Goal: Communication & Community: Answer question/provide support

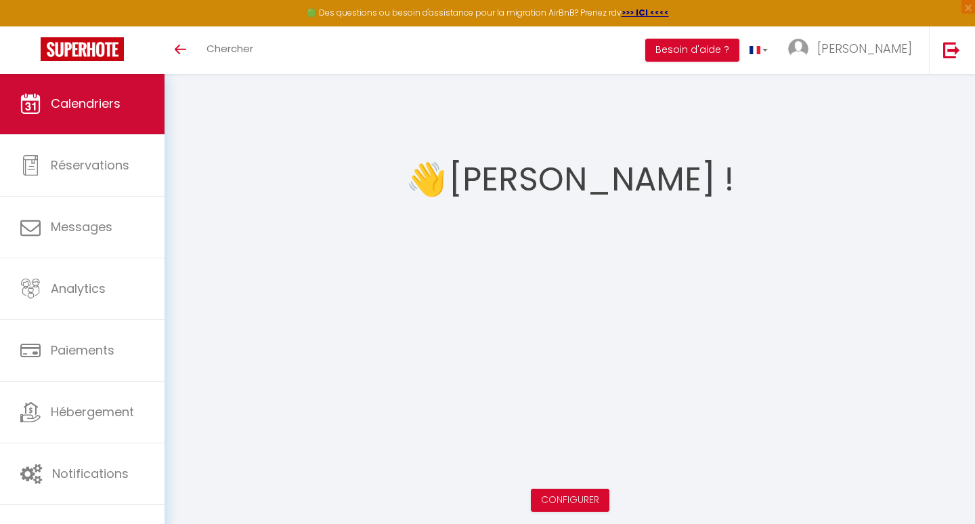
click at [66, 110] on span "Calendriers" at bounding box center [86, 103] width 70 height 17
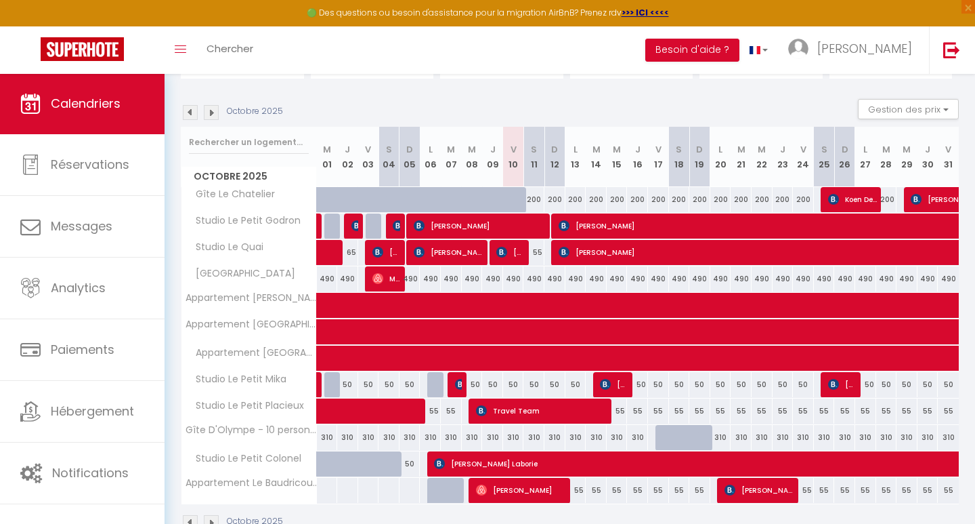
scroll to position [123, 0]
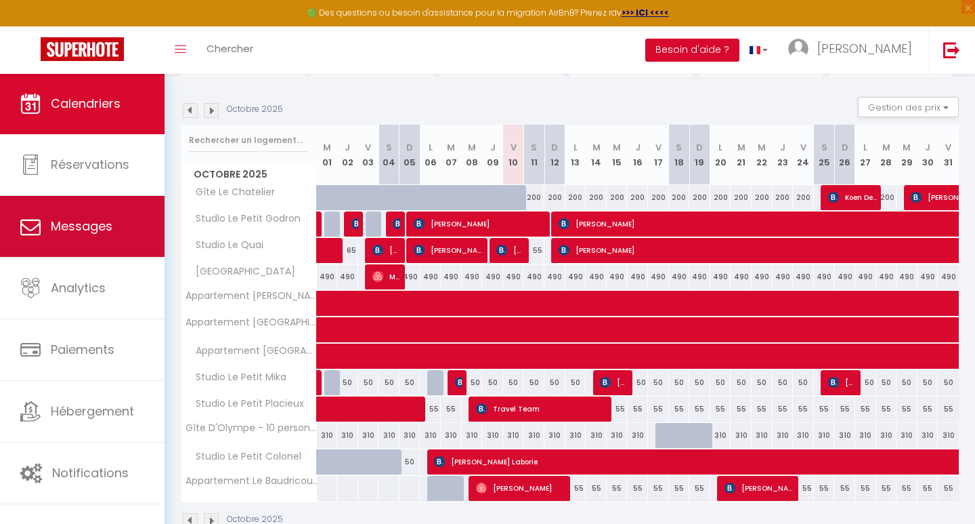
click at [135, 226] on link "Messages" at bounding box center [82, 226] width 165 height 61
select select "message"
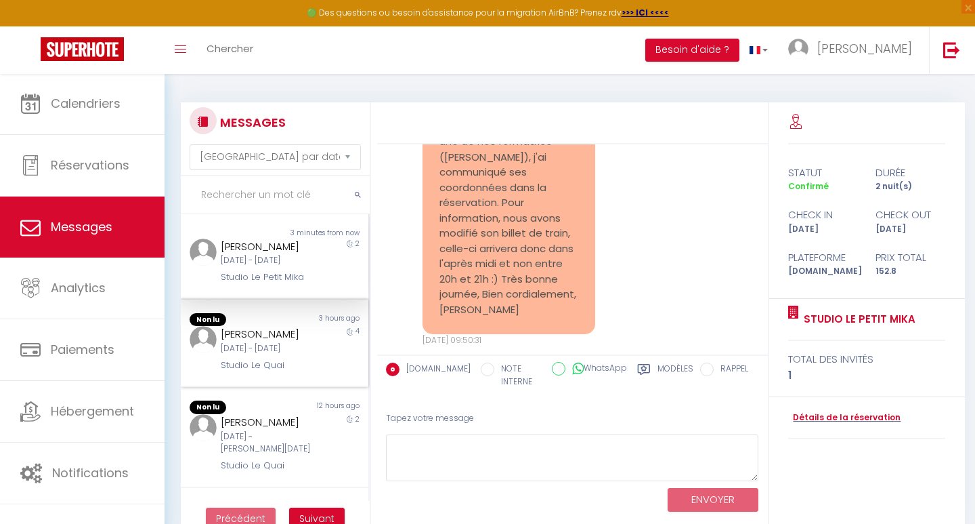
scroll to position [863, 0]
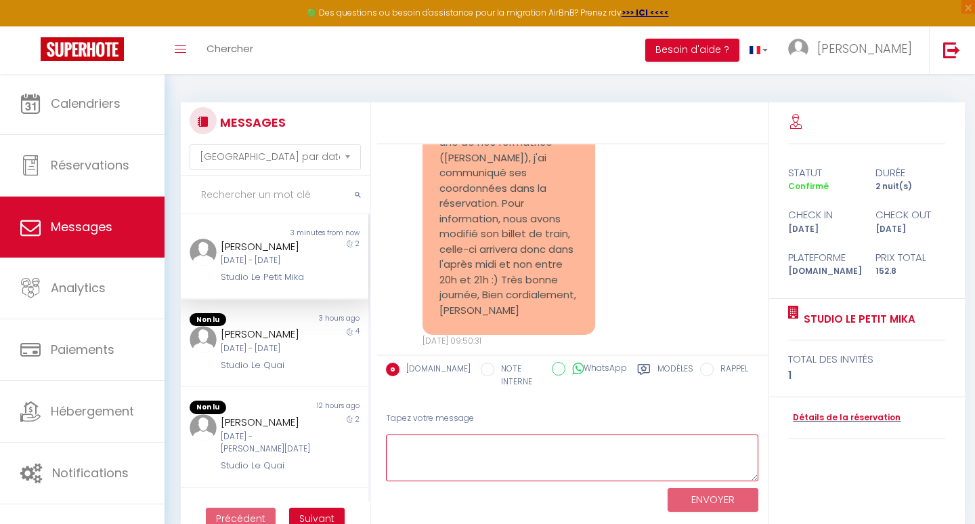
click at [465, 440] on textarea at bounding box center [572, 457] width 373 height 47
type textarea "Bonjour, très bien merci."
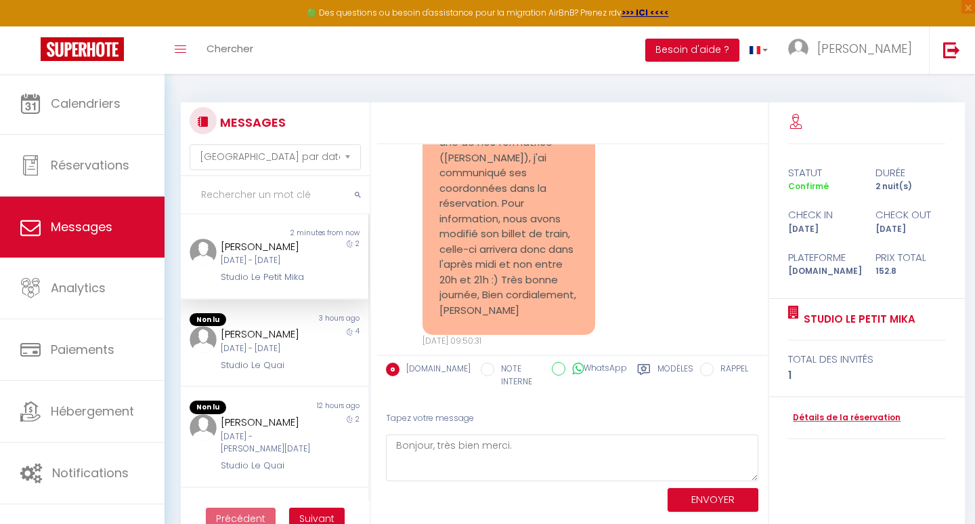
click at [706, 495] on button "ENVOYER" at bounding box center [713, 500] width 91 height 24
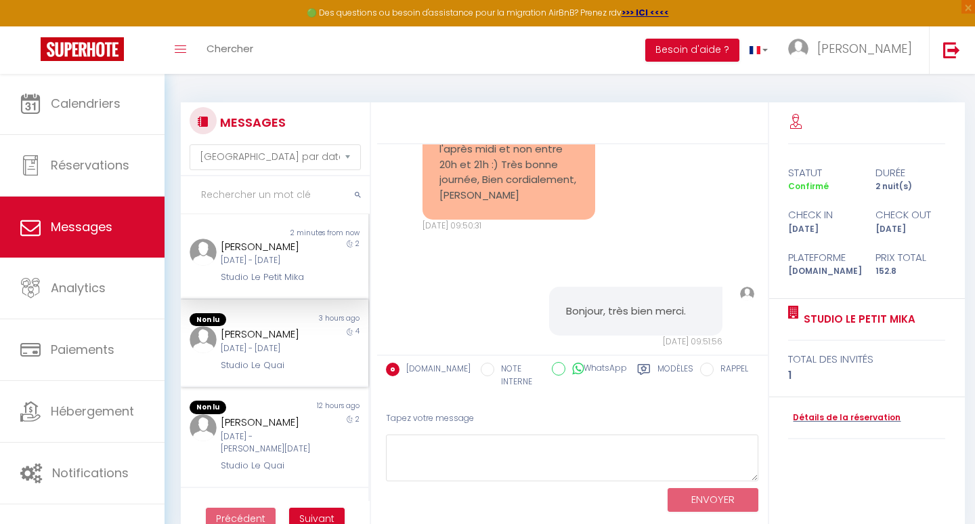
click at [323, 333] on div "4" at bounding box center [345, 349] width 47 height 46
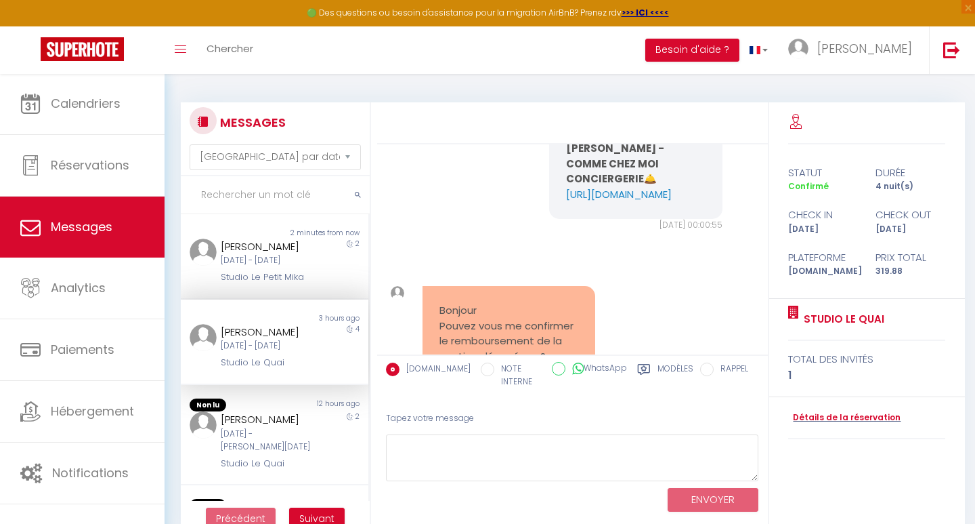
scroll to position [6577, 0]
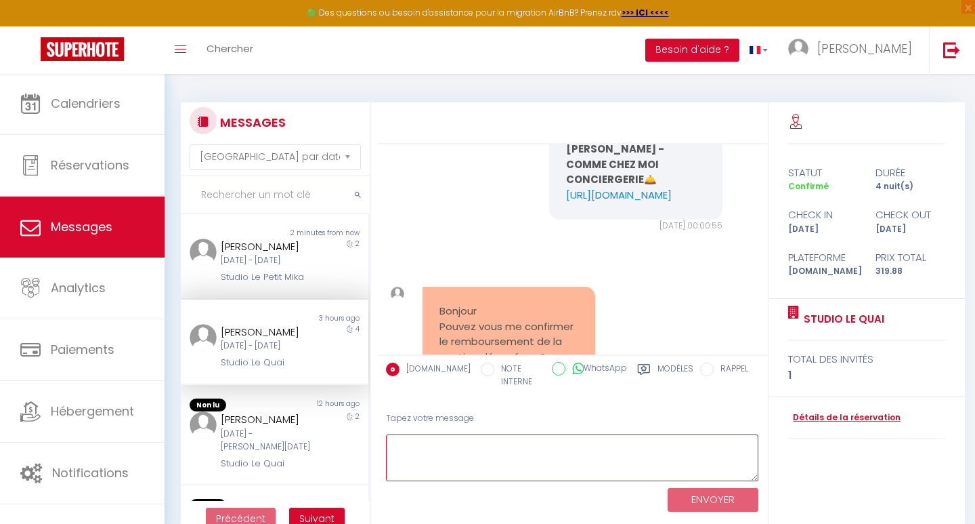
click at [438, 444] on textarea at bounding box center [572, 457] width 373 height 47
type textarea "Bonjour, oui je vous confirme que la caution a été débloquée ;)"
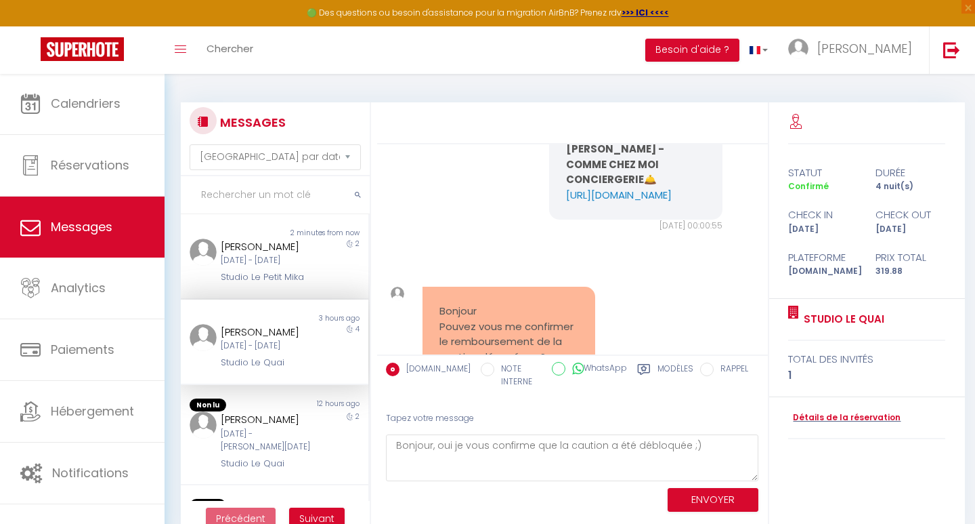
click at [690, 497] on button "ENVOYER" at bounding box center [713, 500] width 91 height 24
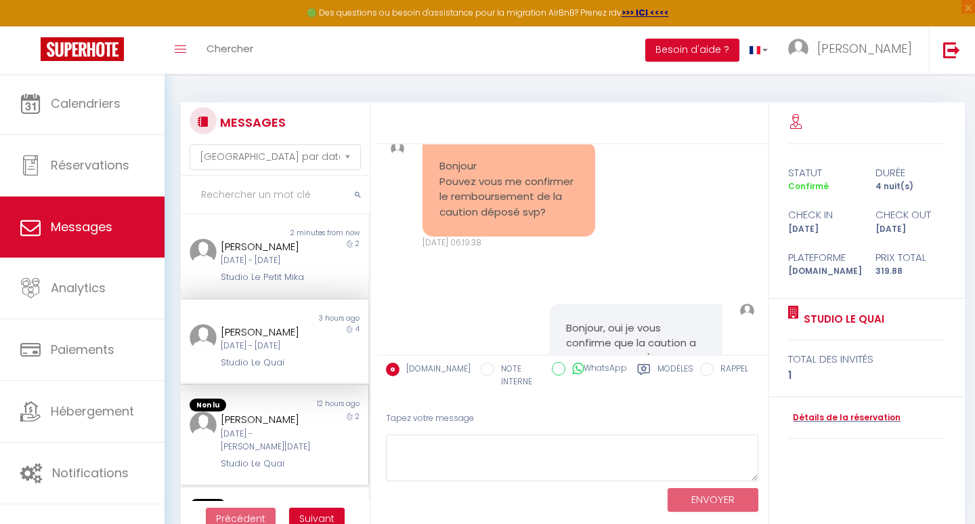
click at [293, 412] on div "12 hours ago" at bounding box center [320, 405] width 93 height 14
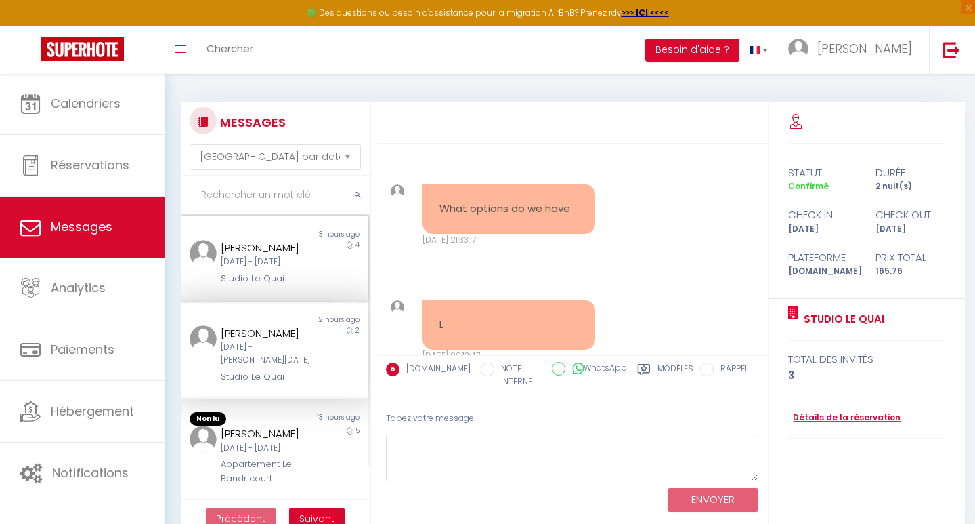
scroll to position [151, 0]
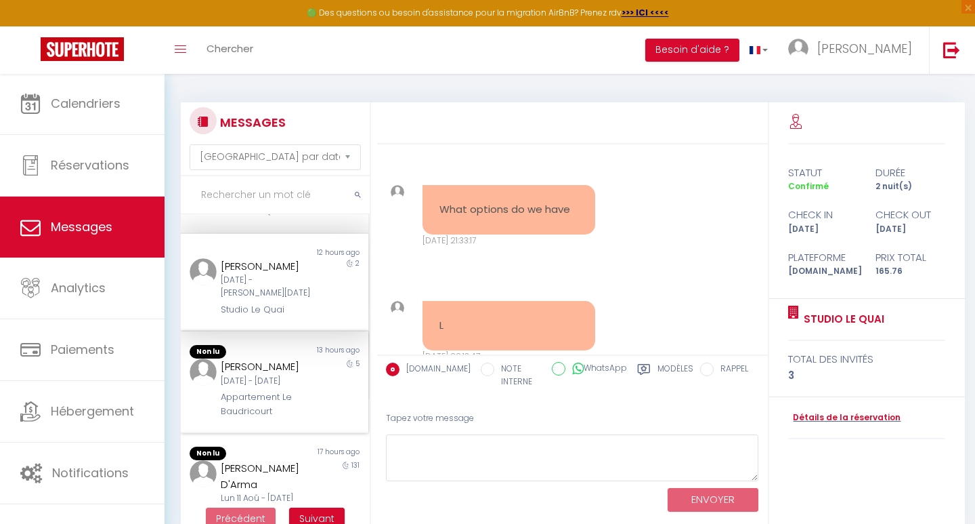
click at [275, 381] on div "[DATE] - [DATE]" at bounding box center [266, 381] width 91 height 13
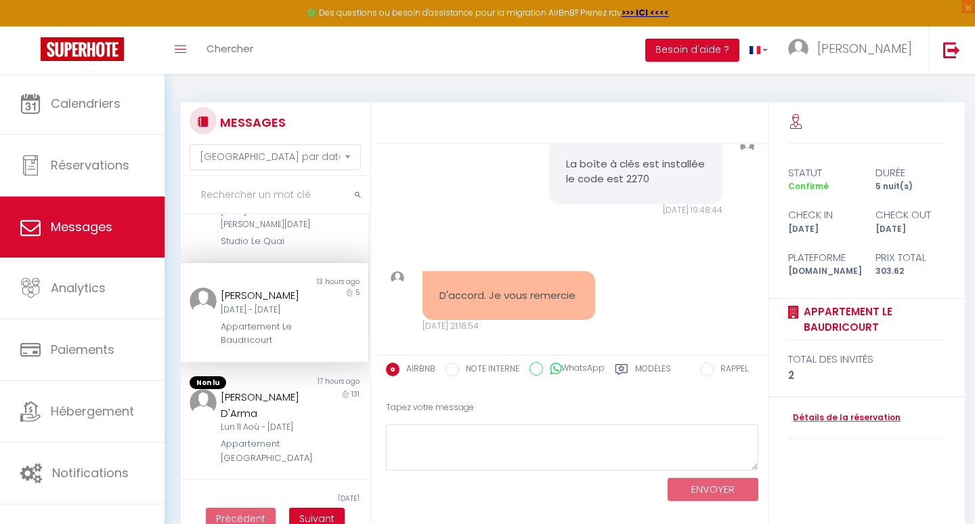
scroll to position [230, 0]
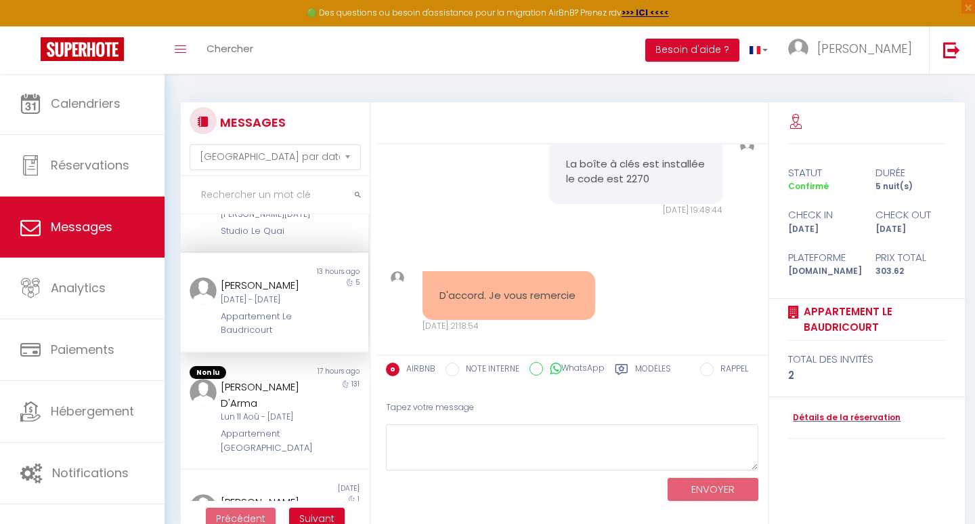
click at [270, 373] on div "Non lu 17 hours ago [PERSON_NAME] D'Arma Lun 11 Aoû - [DATE] Appartement Le Bru…" at bounding box center [275, 411] width 188 height 118
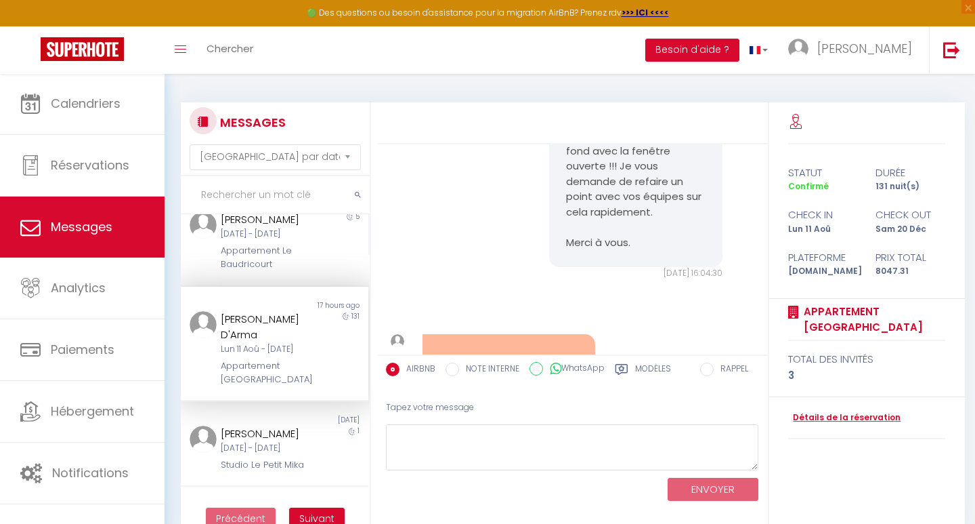
scroll to position [297, 0]
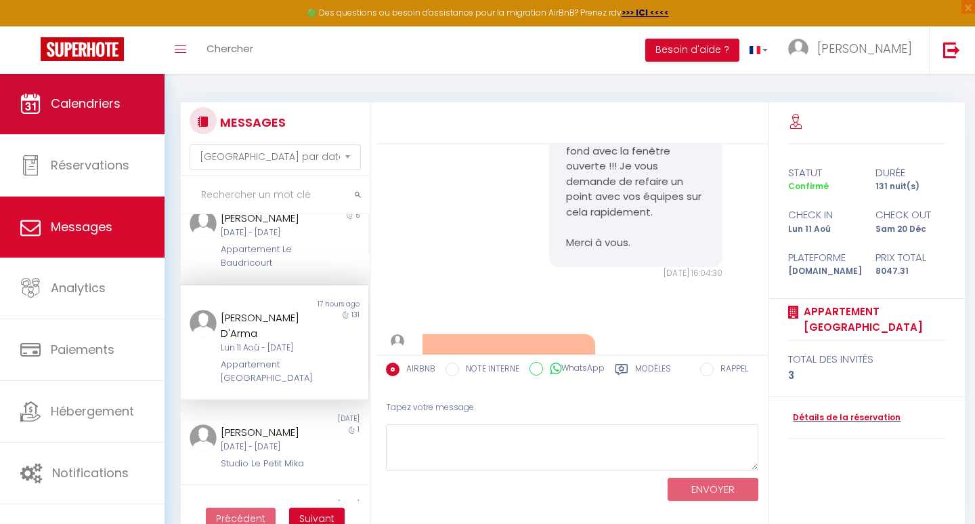
click at [62, 109] on span "Calendriers" at bounding box center [86, 103] width 70 height 17
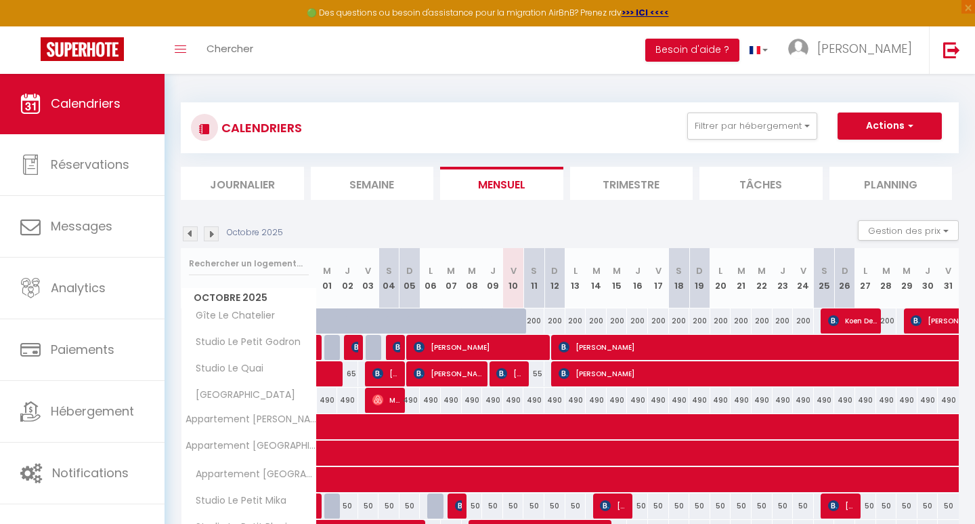
click at [206, 229] on img at bounding box center [211, 233] width 15 height 15
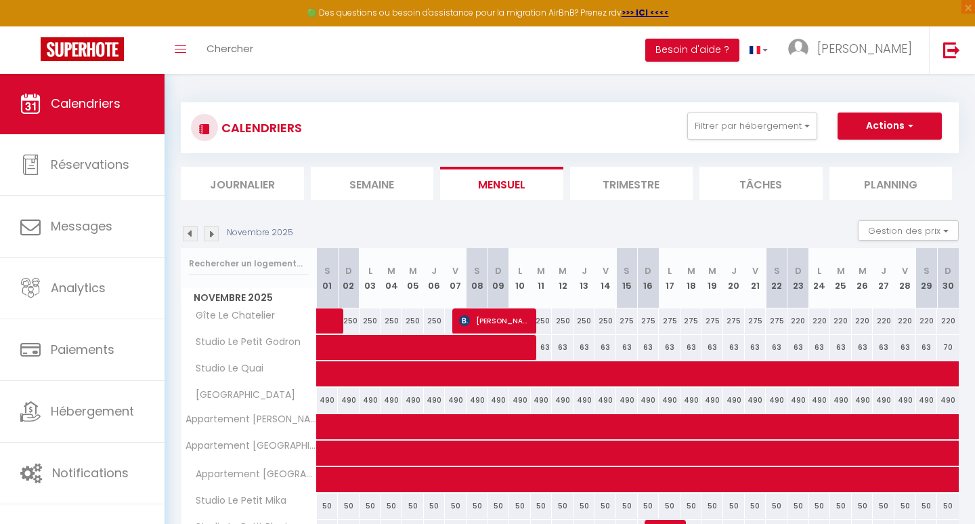
click at [206, 229] on img at bounding box center [211, 233] width 15 height 15
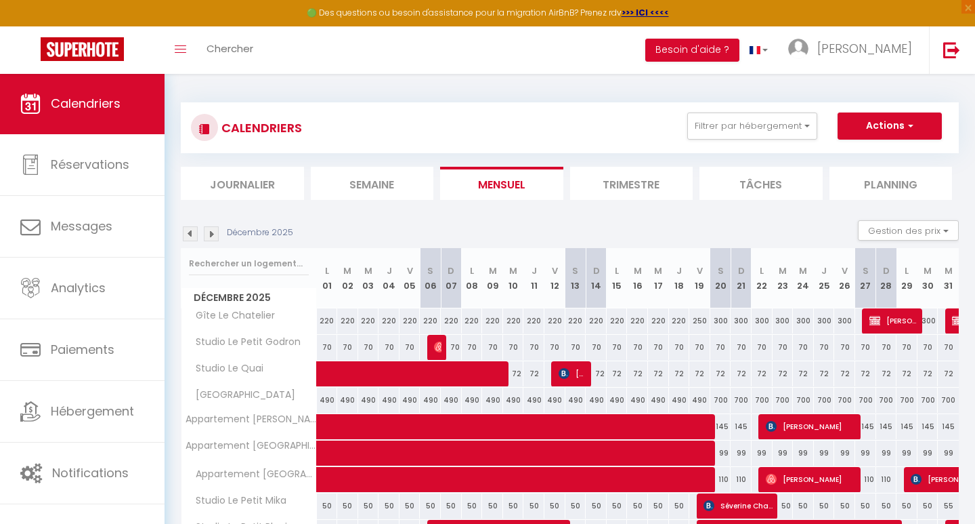
click at [193, 227] on img at bounding box center [190, 233] width 15 height 15
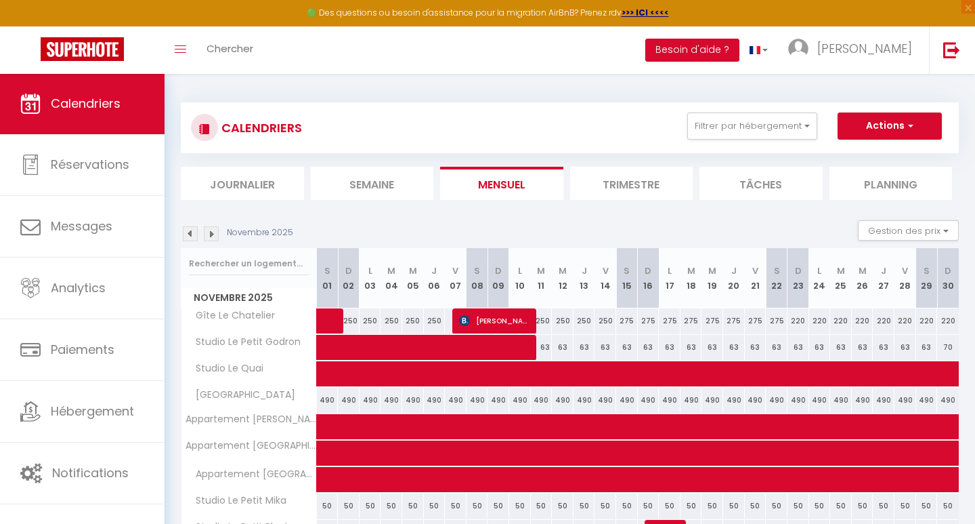
click at [193, 227] on img at bounding box center [190, 233] width 15 height 15
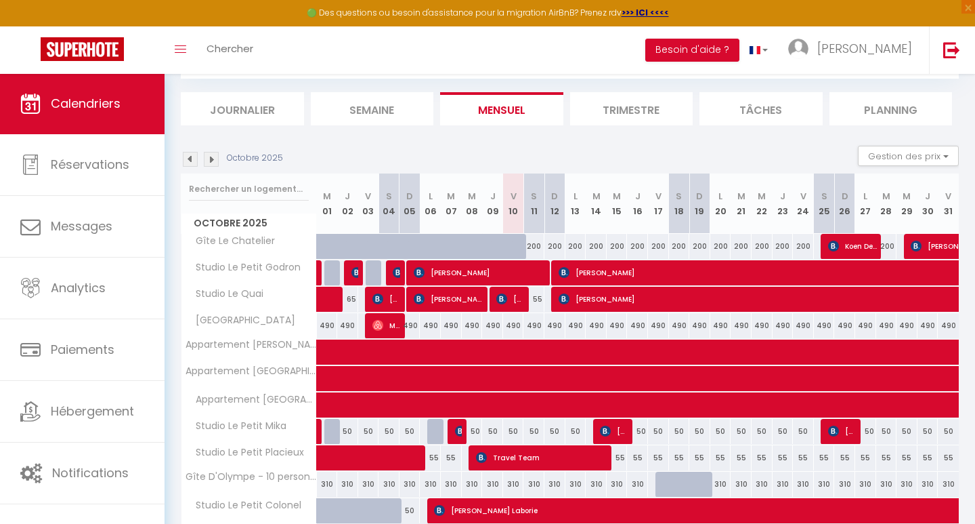
scroll to position [126, 0]
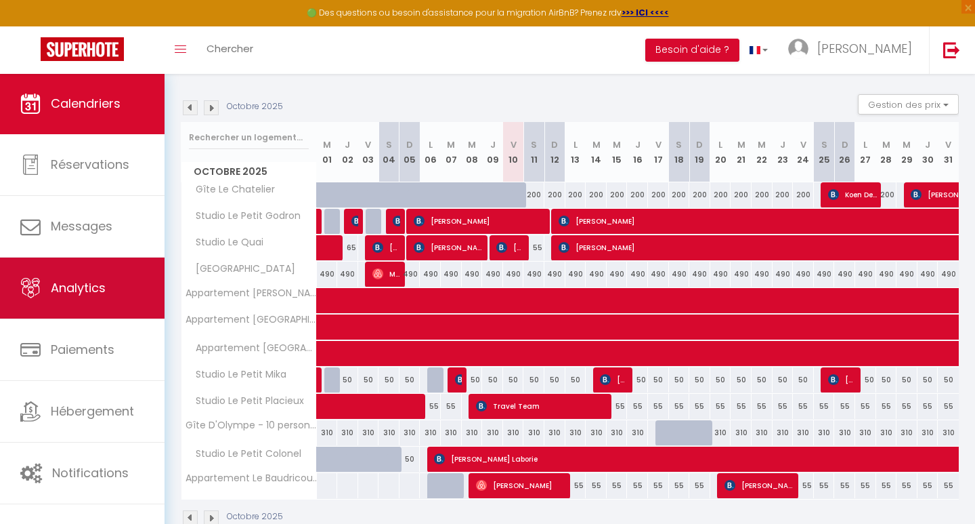
click at [93, 300] on link "Analytics" at bounding box center [82, 287] width 165 height 61
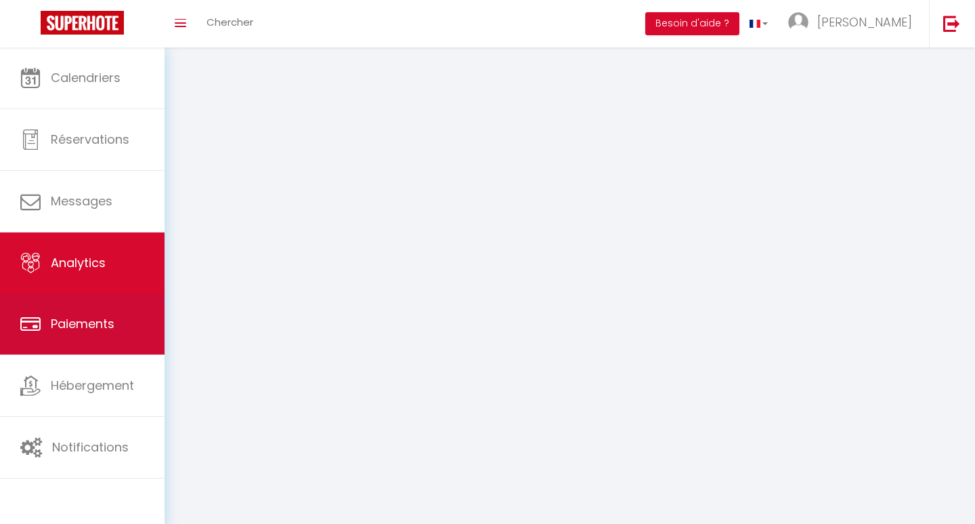
select select "2025"
select select "10"
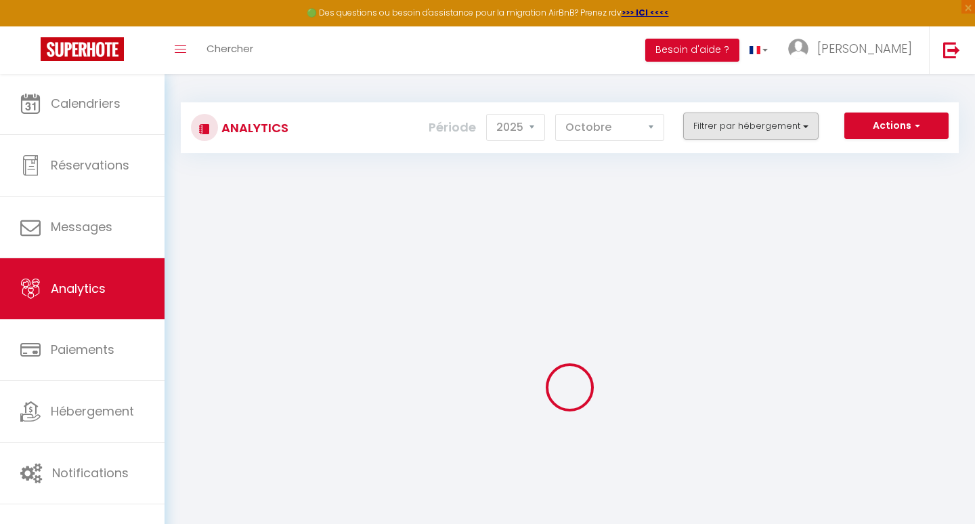
click at [711, 127] on button "Filtrer par hébergement" at bounding box center [750, 125] width 135 height 27
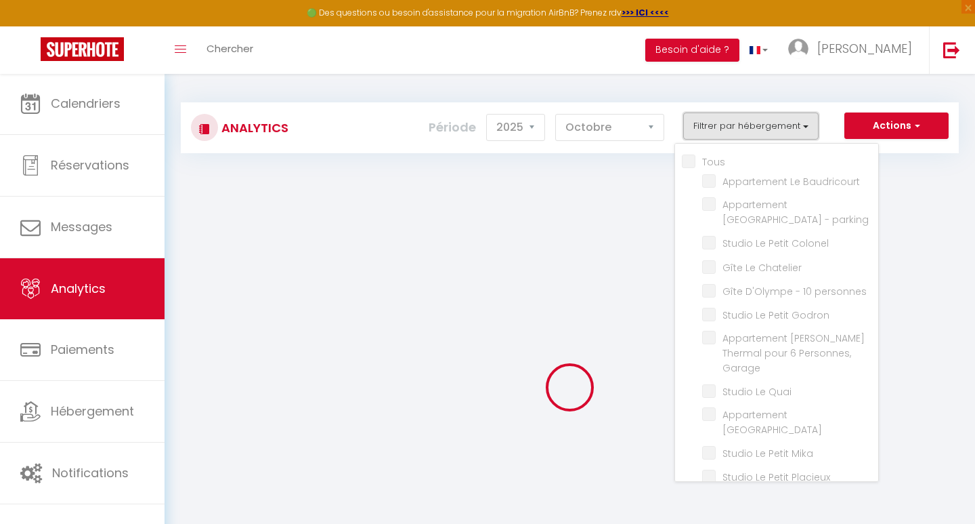
checkbox input "false"
checkbox Baudricourt "false"
checkbox parking "false"
checkbox Colonel "false"
checkbox Chatelier "false"
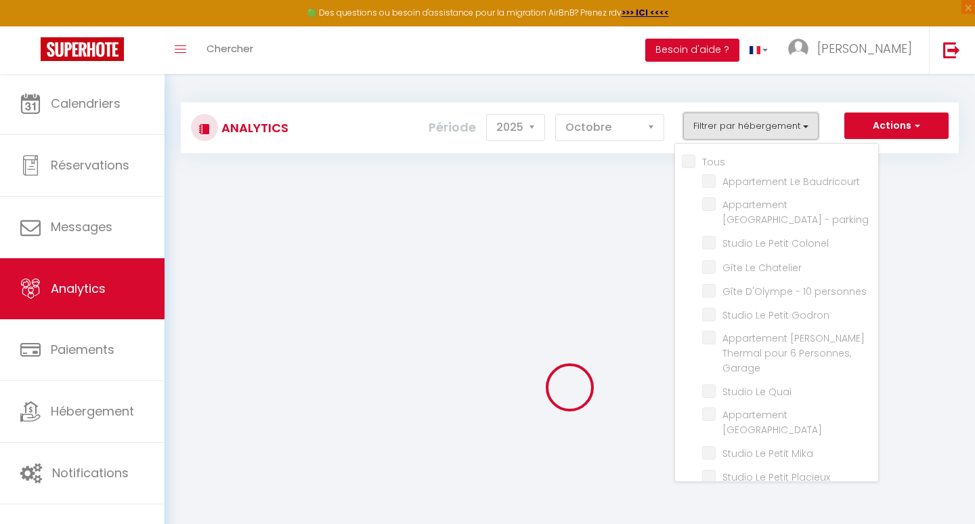
checkbox personnes "false"
checkbox Godron "false"
checkbox Garage "false"
checkbox Quai "false"
checkbox Bruxelles "false"
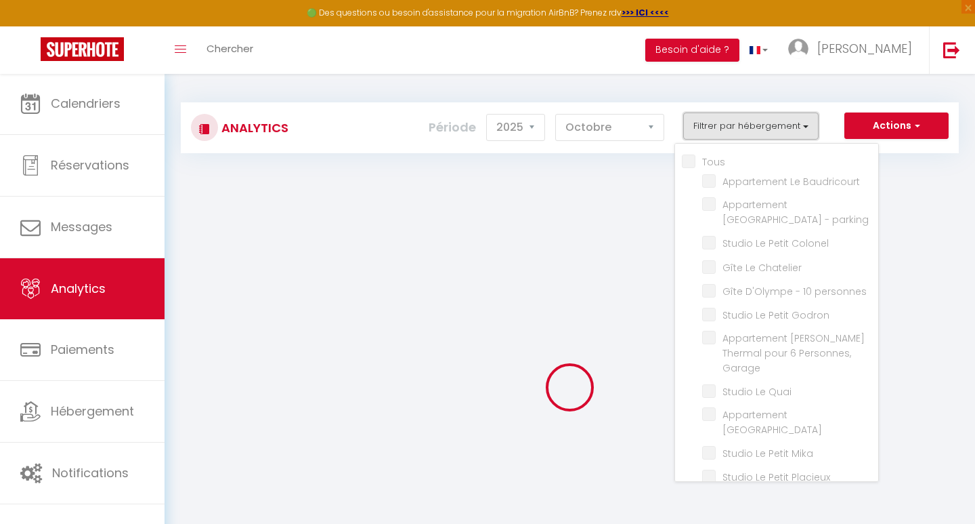
checkbox Mika "false"
checkbox Placieux "false"
checkbox Der "false"
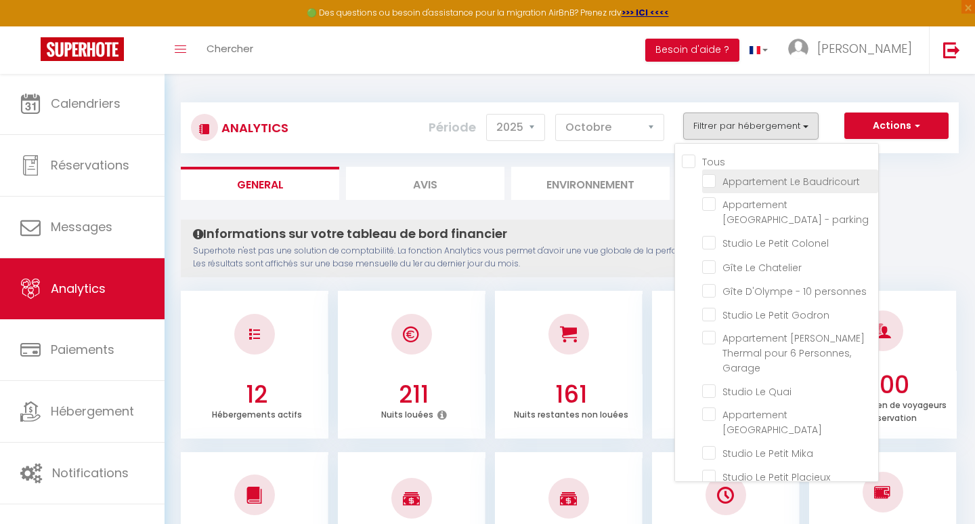
click at [708, 181] on Baudricourt "checkbox" at bounding box center [790, 180] width 176 height 14
checkbox Baudricourt "true"
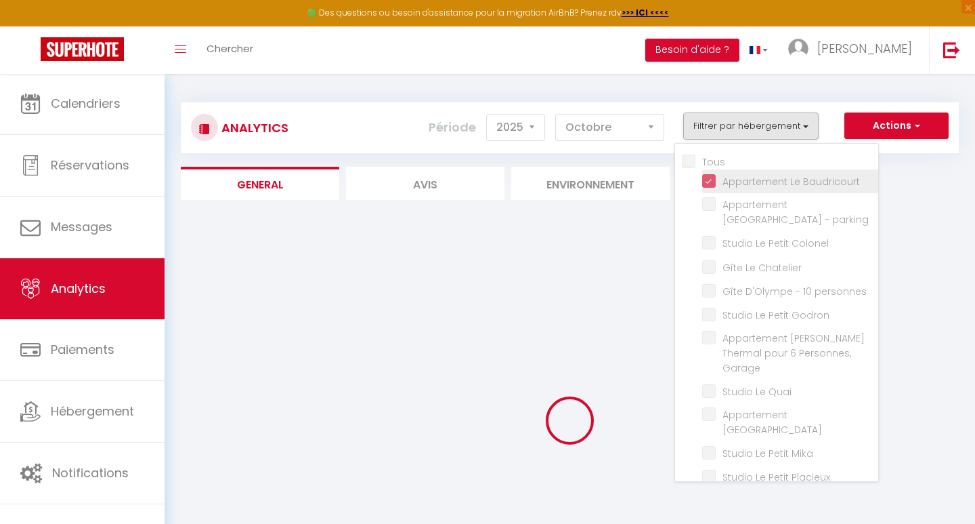
checkbox parking "false"
checkbox Colonel "false"
checkbox Chatelier "false"
checkbox personnes "false"
checkbox Godron "false"
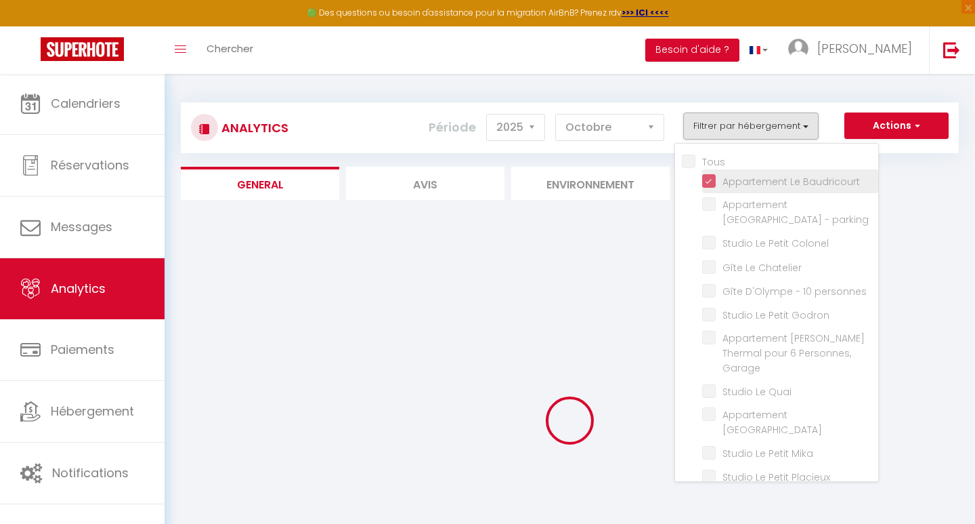
checkbox Garage "false"
checkbox Quai "false"
checkbox Bruxelles "false"
checkbox Mika "false"
checkbox Placieux "false"
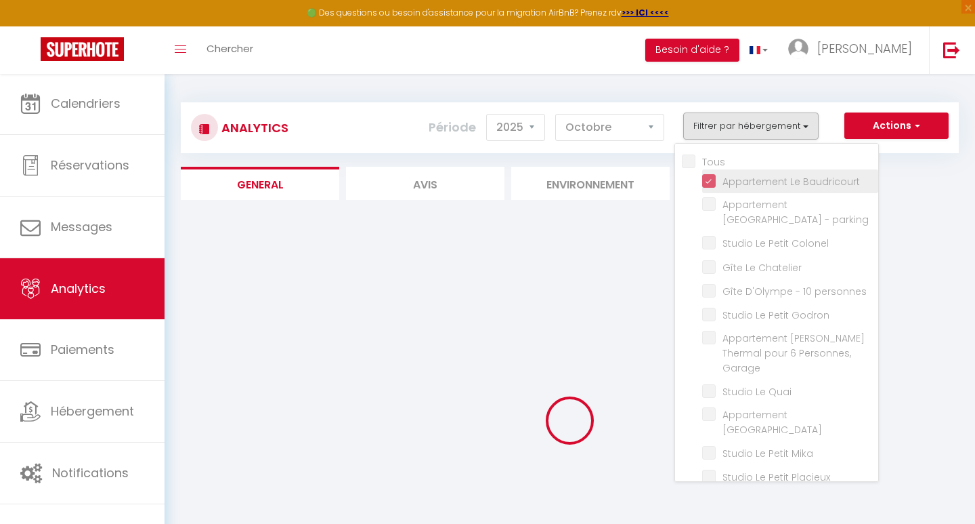
checkbox Der "false"
checkbox parking "false"
checkbox Colonel "false"
checkbox Chatelier "false"
checkbox personnes "false"
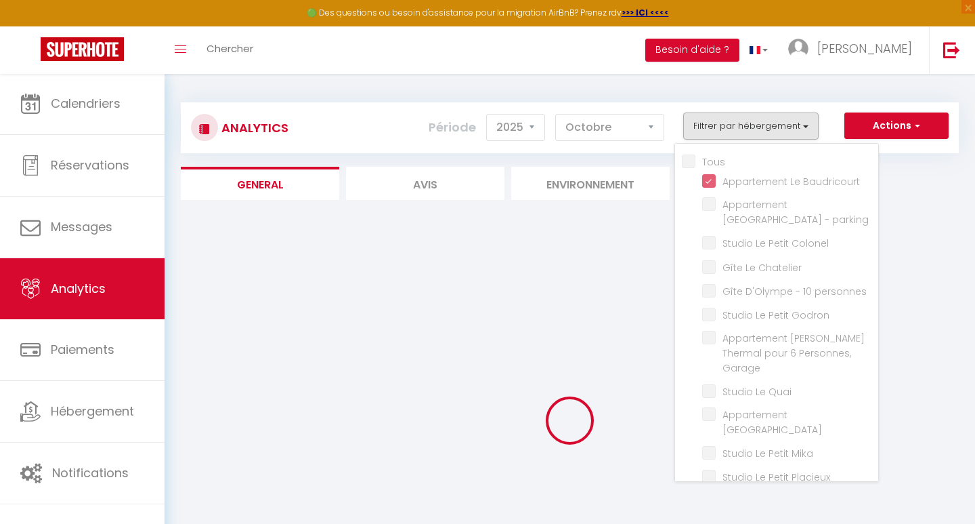
checkbox Godron "false"
checkbox Garage "false"
checkbox Quai "false"
checkbox Bruxelles "false"
checkbox Mika "false"
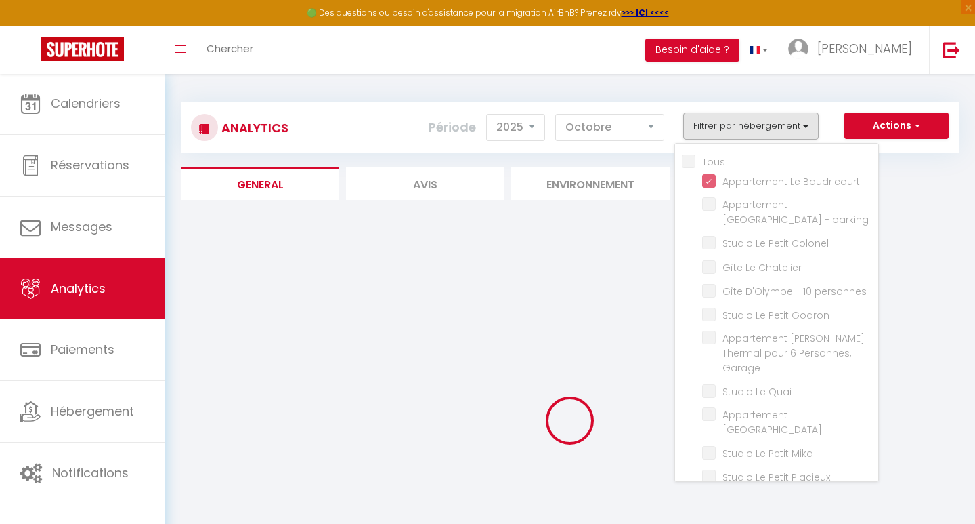
checkbox Placieux "false"
checkbox Der "false"
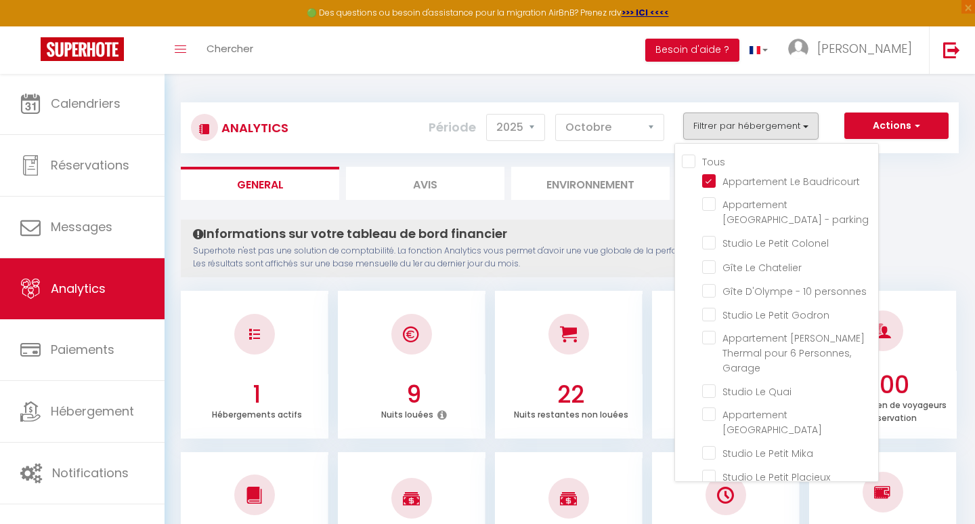
click at [906, 196] on ul "General Avis Environnement Marché" at bounding box center [570, 183] width 778 height 33
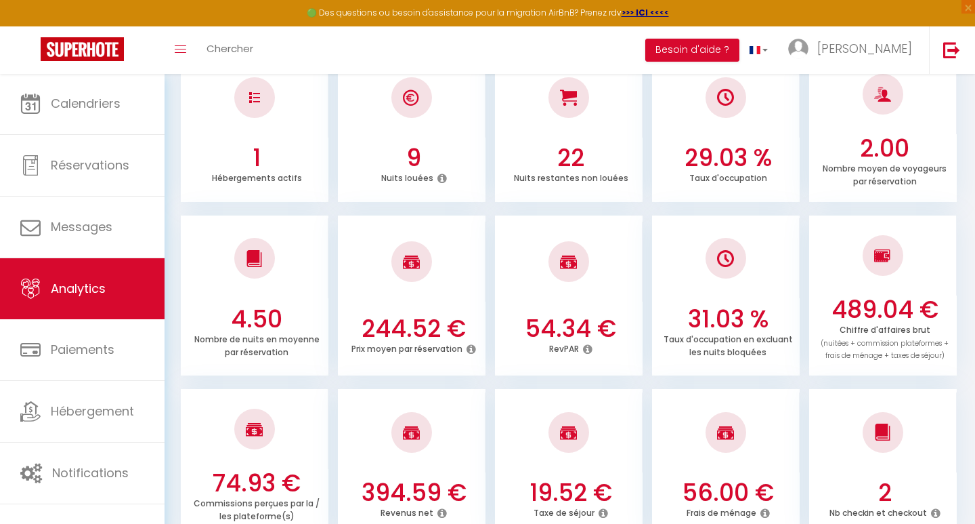
scroll to position [236, 0]
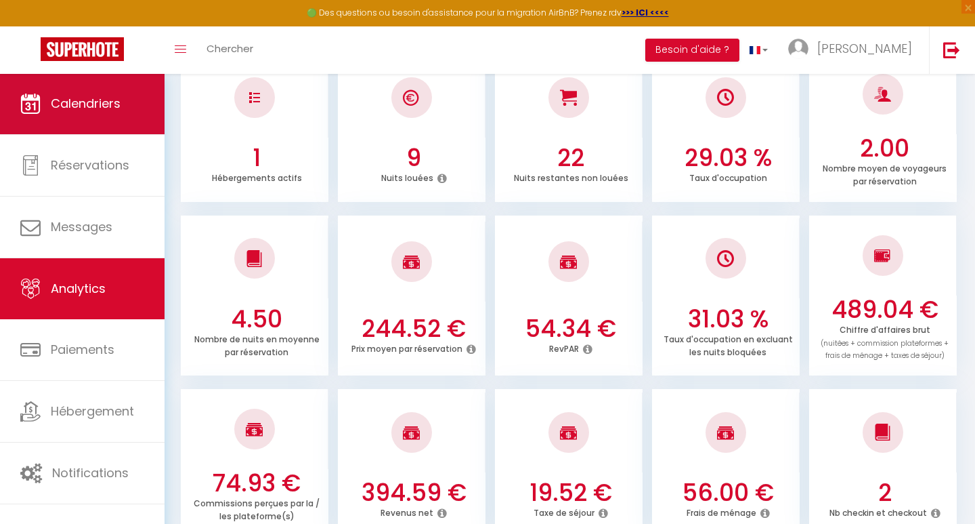
click at [62, 95] on span "Calendriers" at bounding box center [86, 103] width 70 height 17
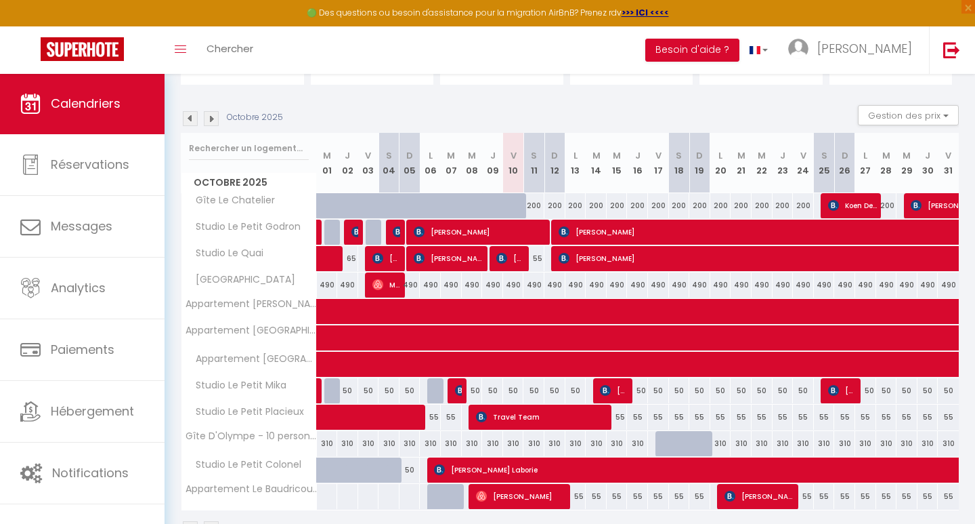
scroll to position [117, 0]
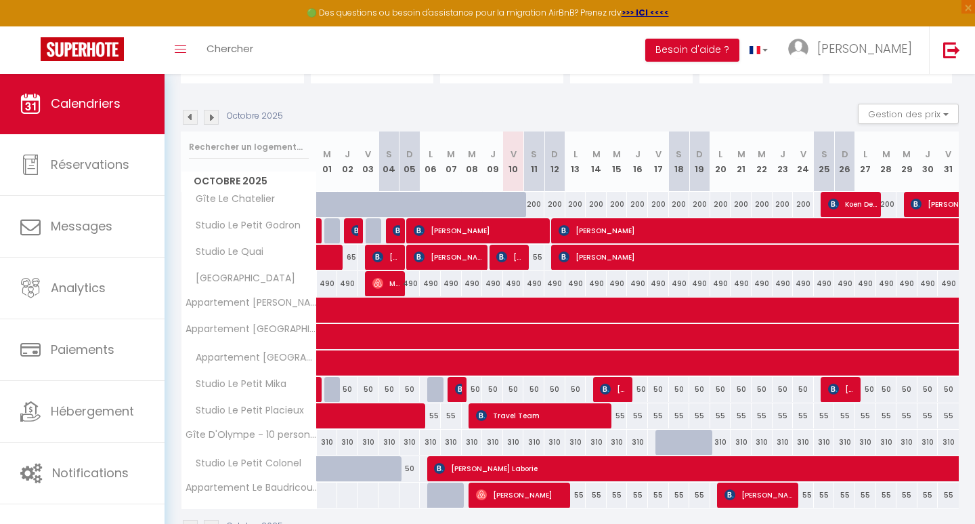
click at [191, 114] on img at bounding box center [190, 117] width 15 height 15
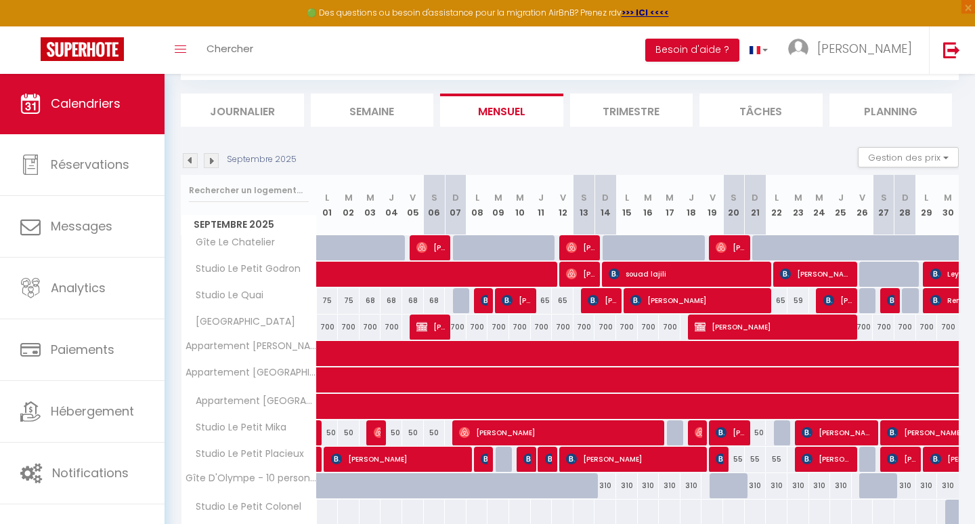
click at [929, 307] on div at bounding box center [934, 301] width 22 height 26
click at [939, 305] on span "Renovation Globale" at bounding box center [977, 300] width 93 height 26
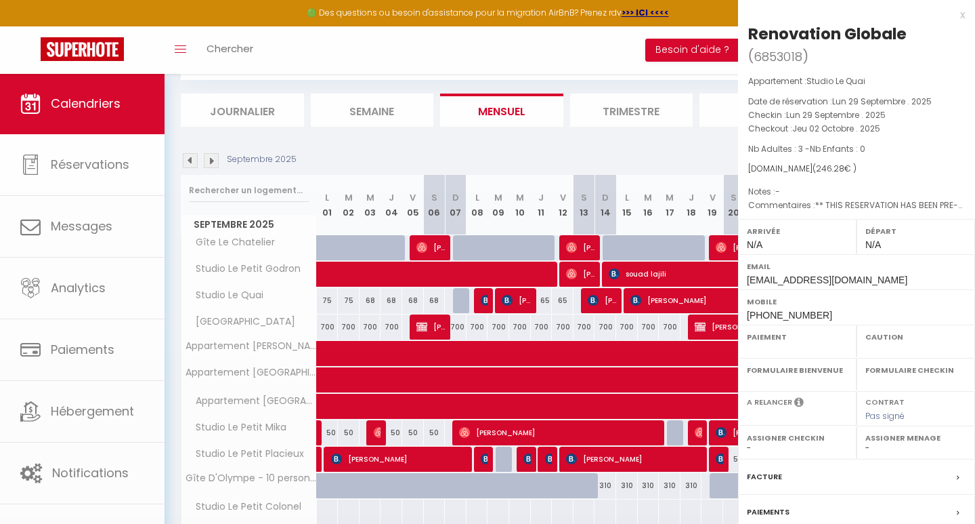
select select "OK"
select select "0"
select select "1"
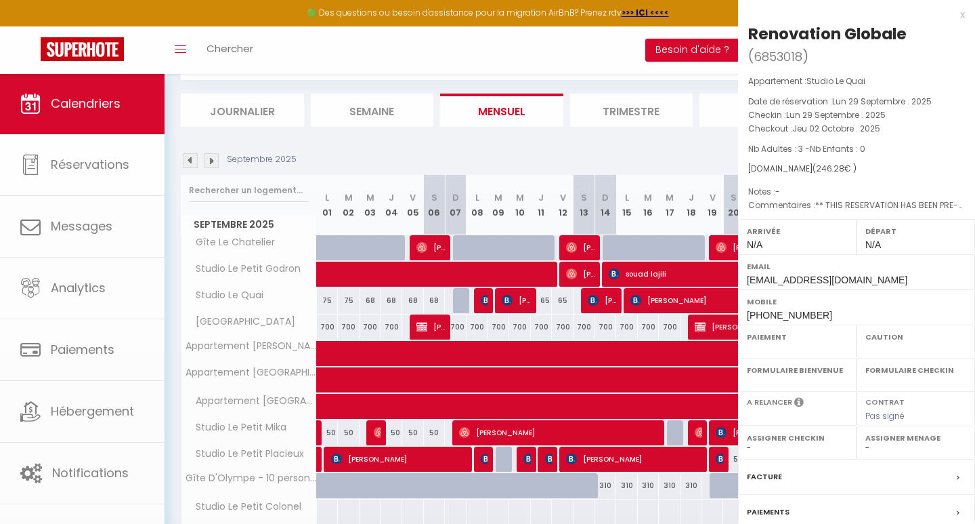
select select
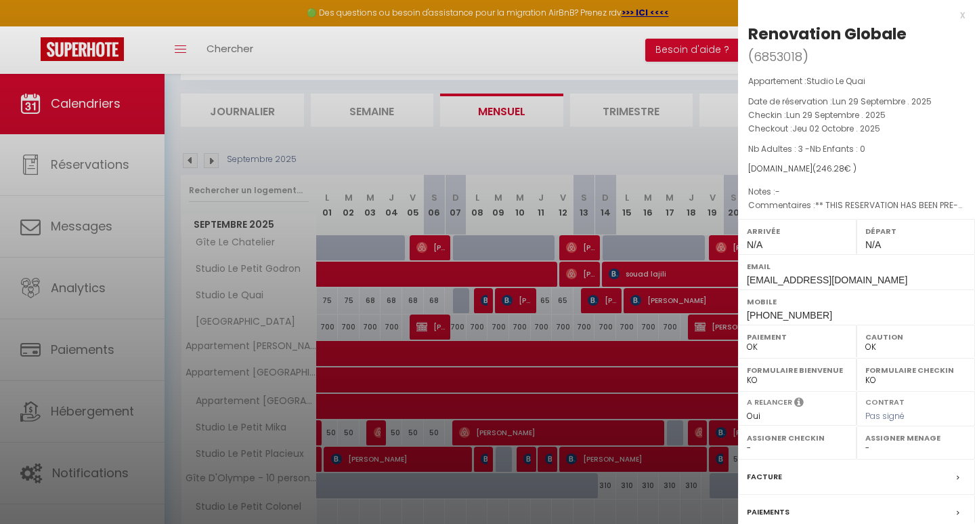
click at [679, 172] on div at bounding box center [487, 262] width 975 height 524
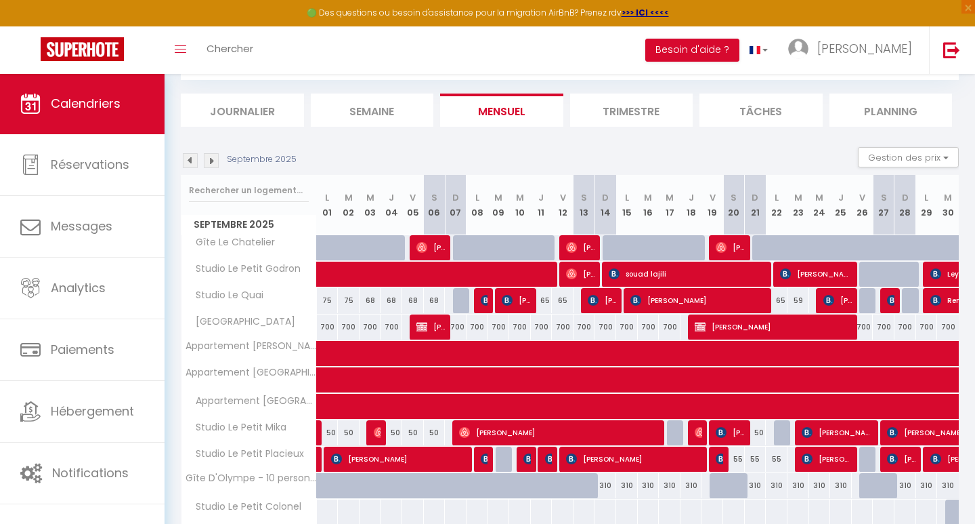
click at [216, 155] on img at bounding box center [211, 160] width 15 height 15
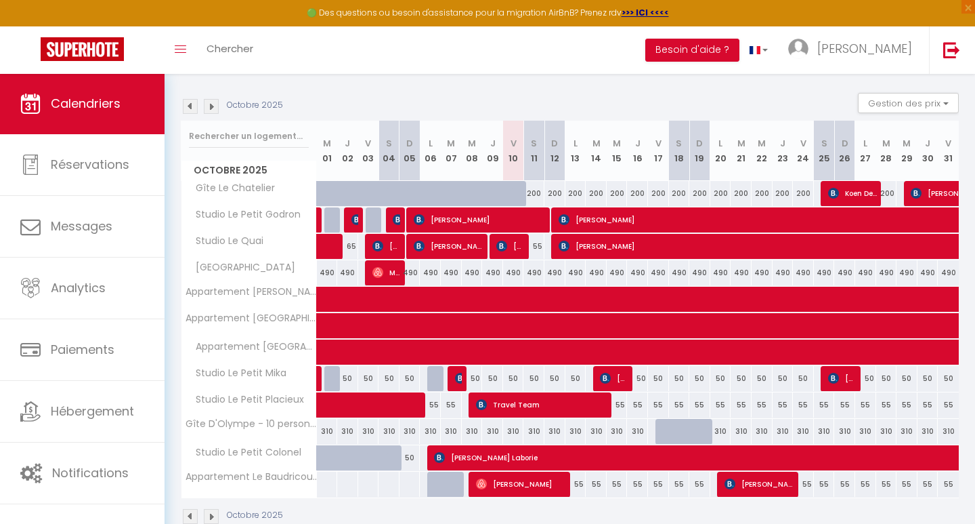
scroll to position [126, 0]
